Goal: Information Seeking & Learning: Learn about a topic

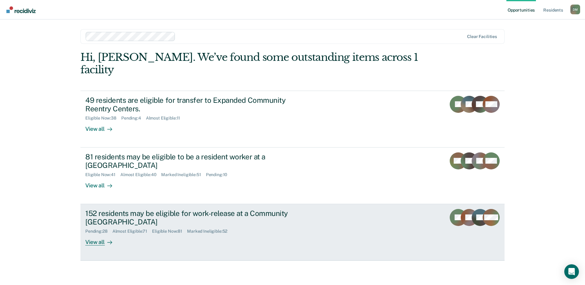
click at [292, 209] on div "152 residents may be eligible for work-release at a Community [GEOGRAPHIC_DATA]" at bounding box center [192, 218] width 214 height 18
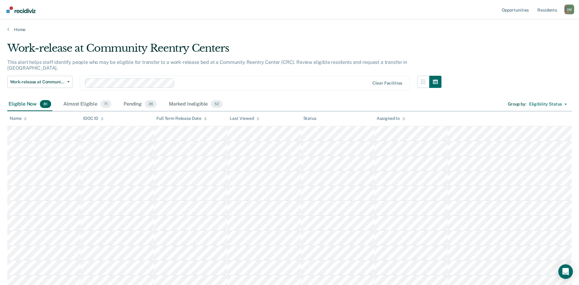
click at [258, 119] on icon at bounding box center [258, 120] width 3 height 2
click at [257, 120] on icon at bounding box center [258, 120] width 3 height 2
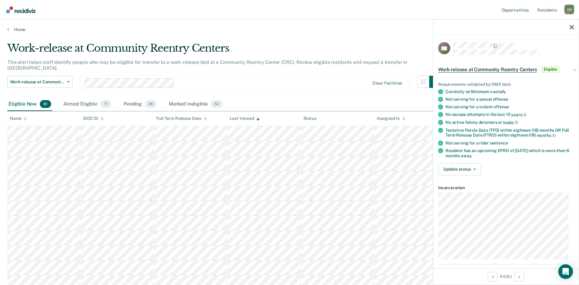
scroll to position [30, 0]
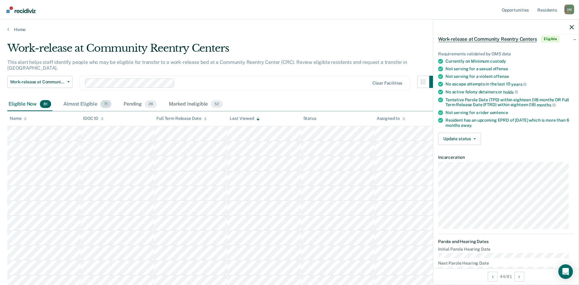
click at [81, 98] on div "Almost Eligible 71" at bounding box center [87, 104] width 51 height 13
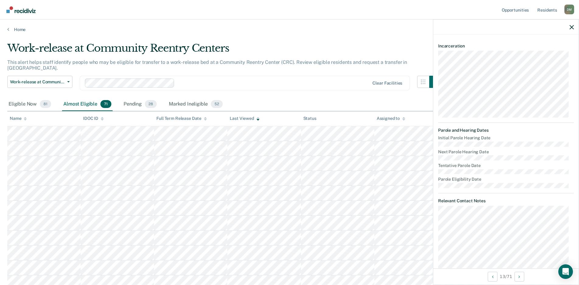
scroll to position [0, 0]
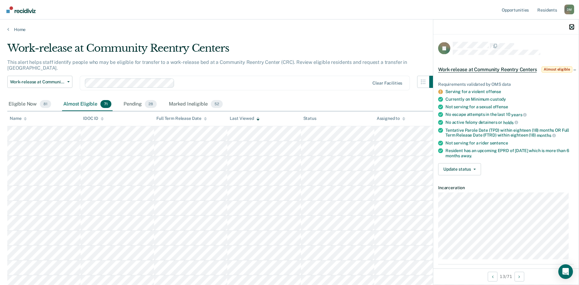
click at [573, 27] on icon "button" at bounding box center [572, 27] width 4 height 4
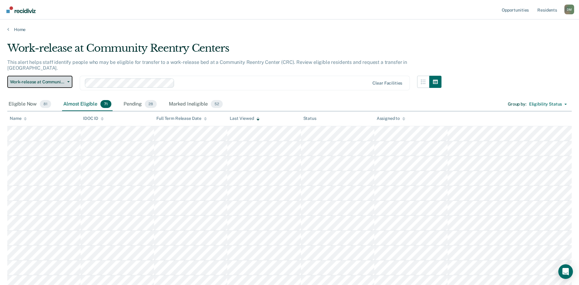
click at [61, 79] on span "Work-release at Community Reentry Centers" at bounding box center [37, 81] width 55 height 5
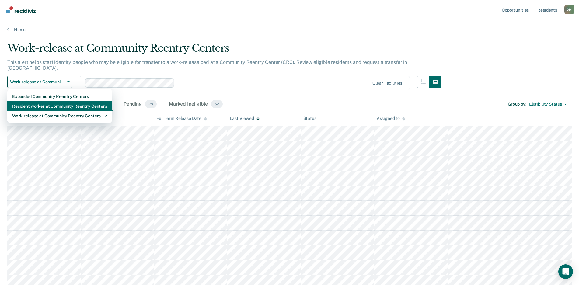
click at [42, 101] on div "Resident worker at Community Reentry Centers" at bounding box center [59, 106] width 95 height 10
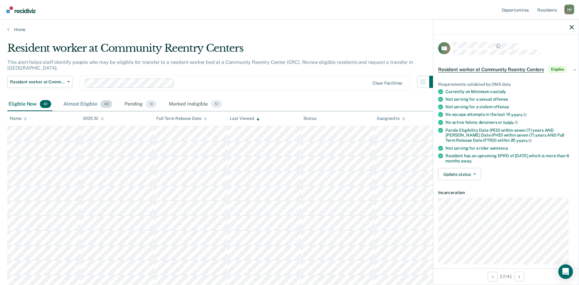
click at [81, 101] on div "Almost Eligible 40" at bounding box center [87, 104] width 51 height 13
click at [18, 98] on div "Eligible Now 41" at bounding box center [29, 104] width 45 height 13
click at [573, 25] on icon "button" at bounding box center [572, 27] width 4 height 4
